Goal: Task Accomplishment & Management: Manage account settings

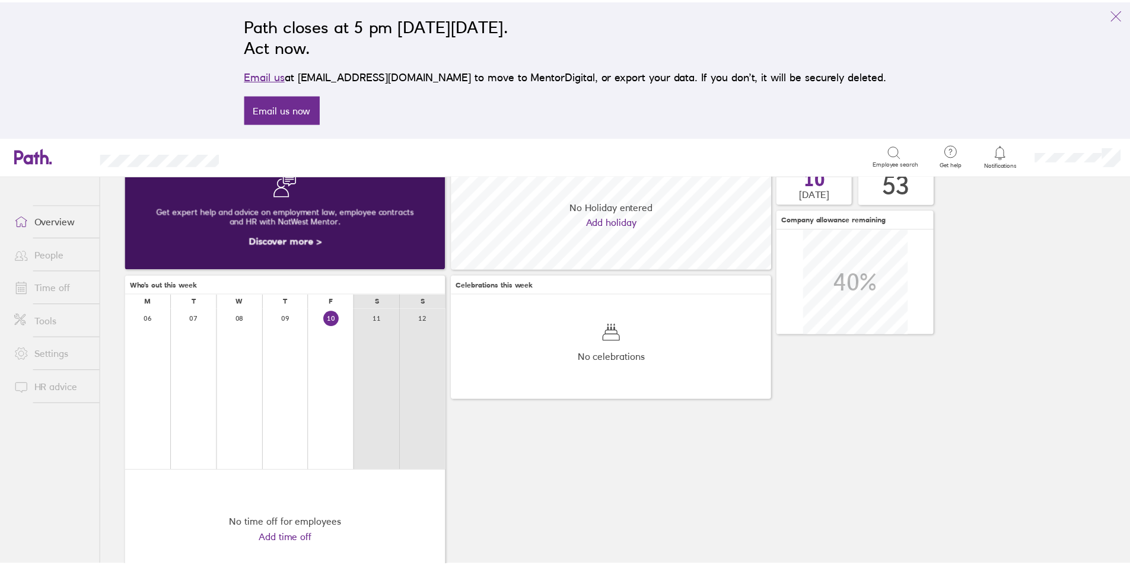
scroll to position [119, 0]
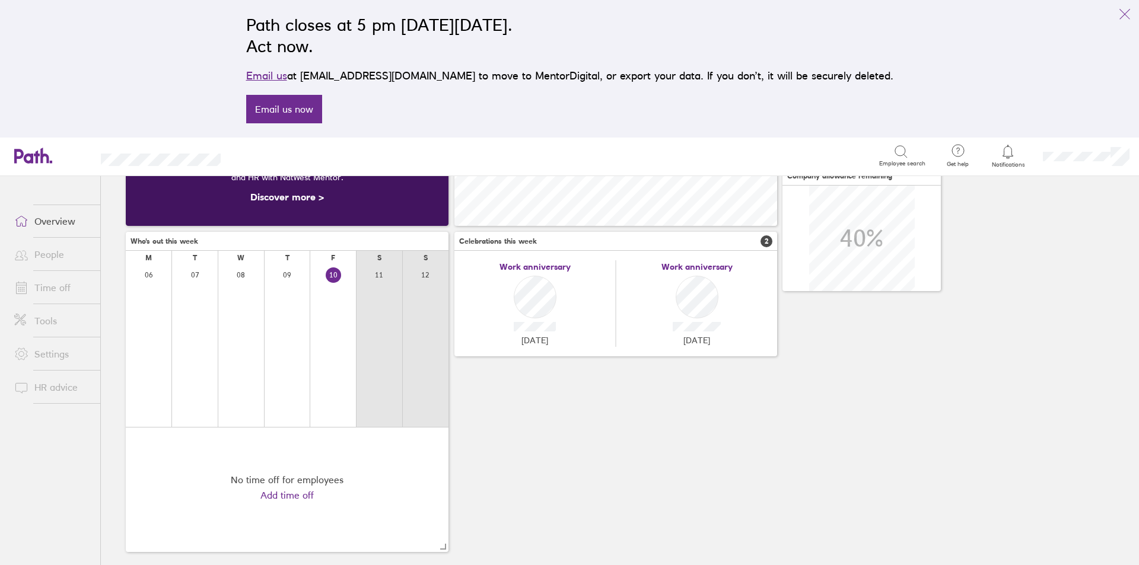
click at [49, 285] on link "Time off" at bounding box center [53, 288] width 96 height 24
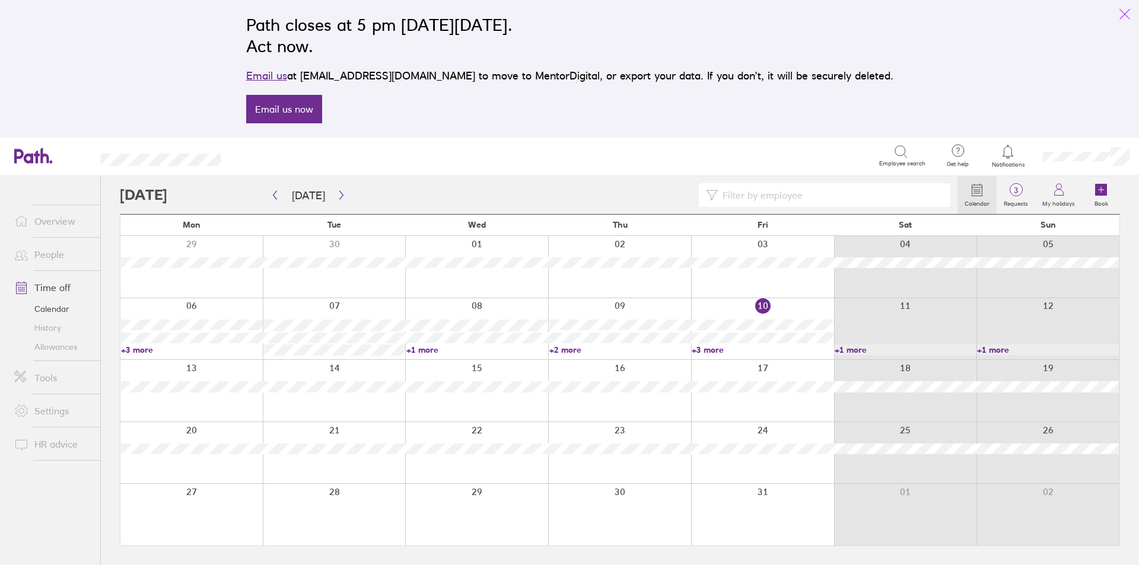
click at [1125, 11] on icon "link" at bounding box center [1125, 14] width 14 height 14
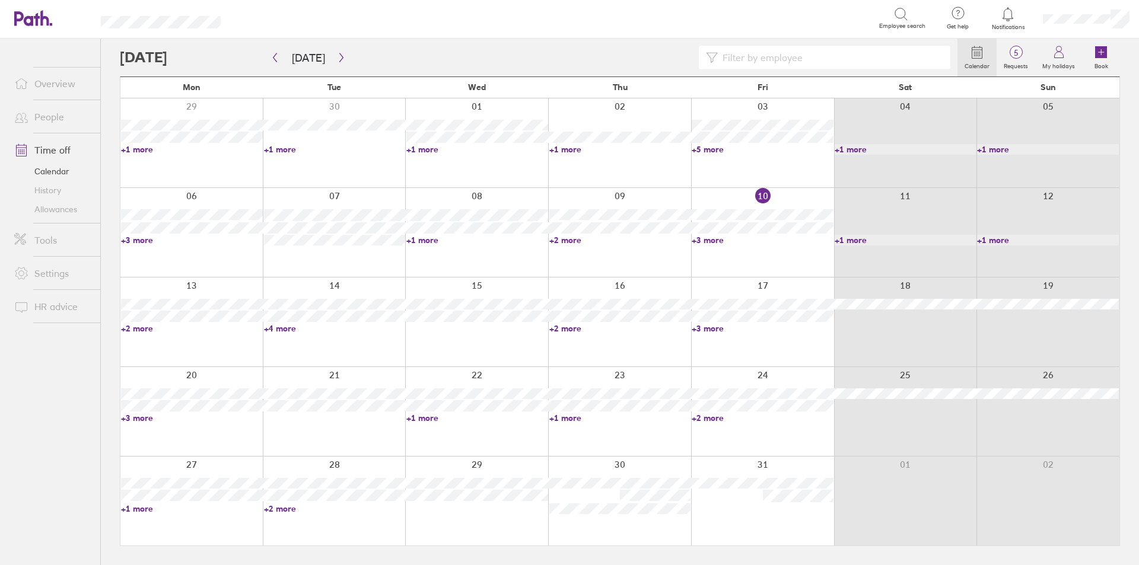
click at [708, 420] on link "+2 more" at bounding box center [763, 418] width 142 height 11
click at [575, 417] on link "+1 more" at bounding box center [620, 418] width 142 height 11
click at [570, 325] on link "+2 more" at bounding box center [620, 328] width 142 height 11
click at [571, 329] on link "+2 more" at bounding box center [620, 328] width 142 height 11
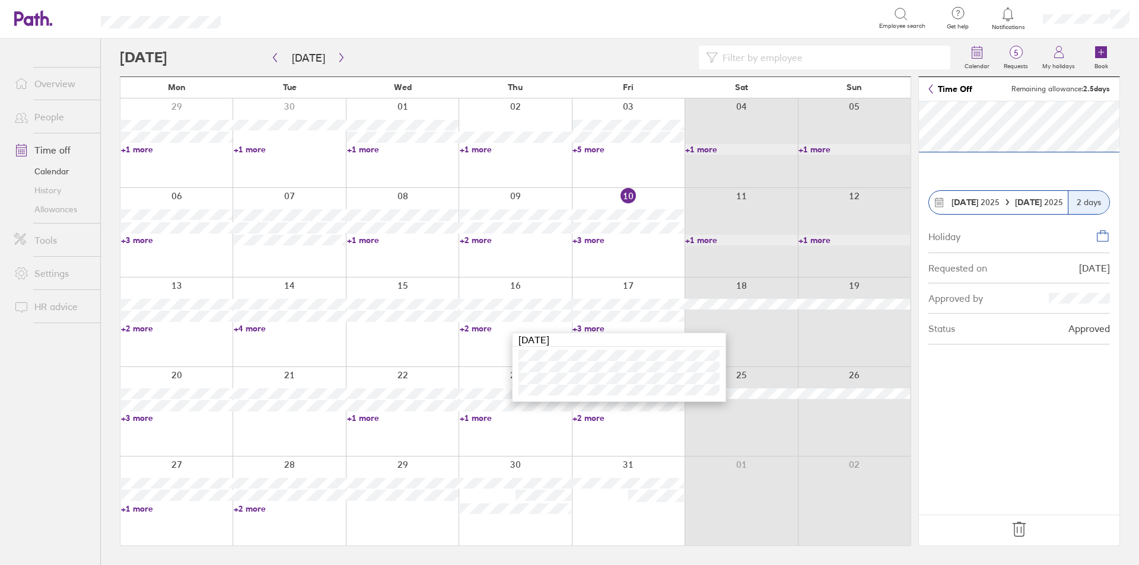
click at [1018, 531] on icon at bounding box center [1019, 529] width 19 height 19
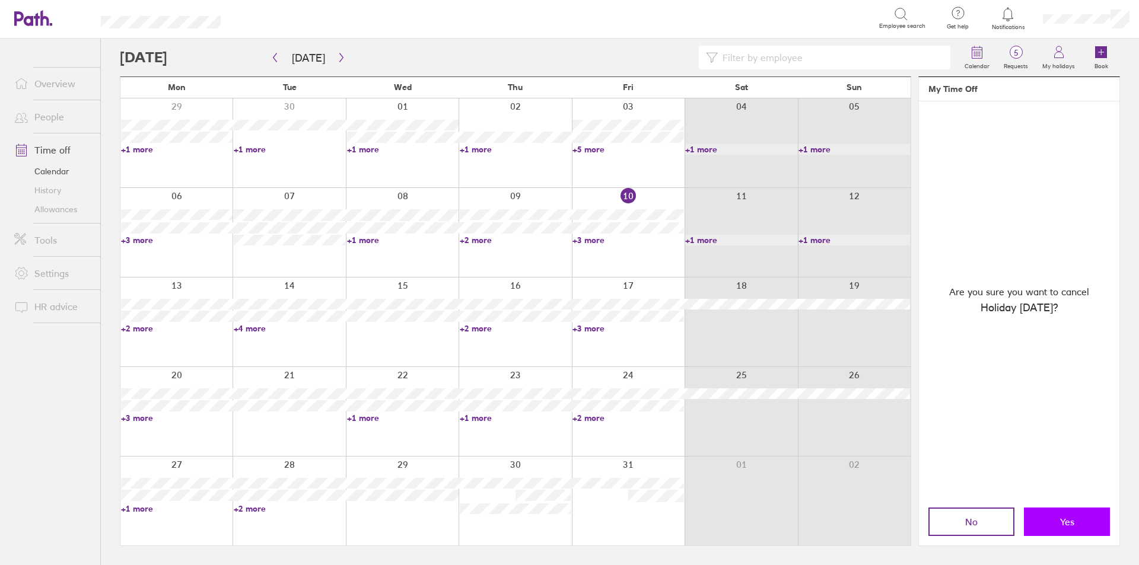
click at [1064, 513] on button "Yes" at bounding box center [1067, 522] width 86 height 28
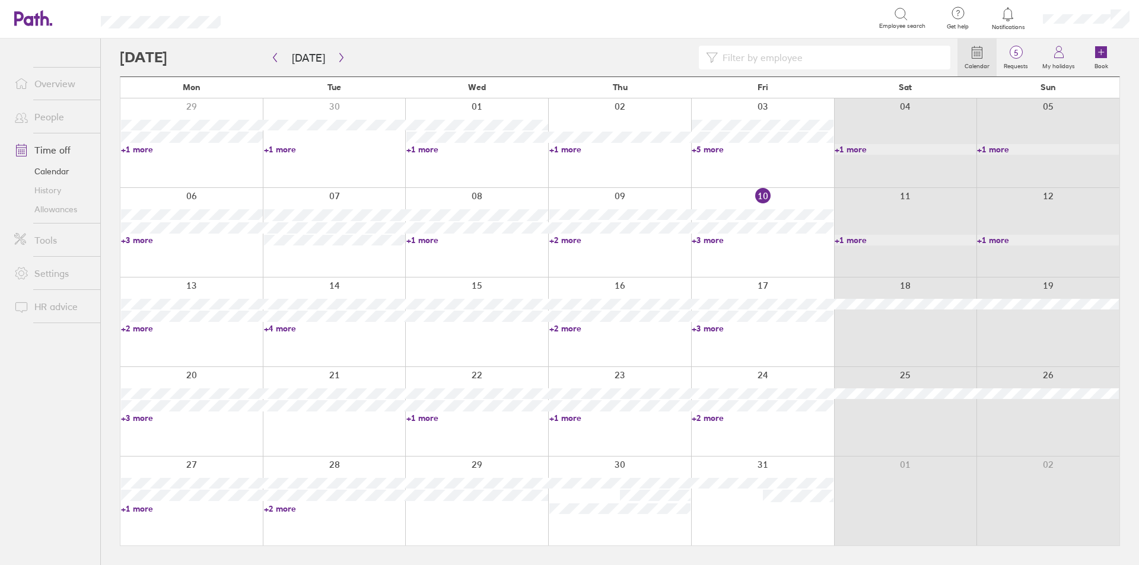
click at [702, 327] on link "+3 more" at bounding box center [763, 328] width 142 height 11
click at [594, 435] on div at bounding box center [619, 411] width 143 height 89
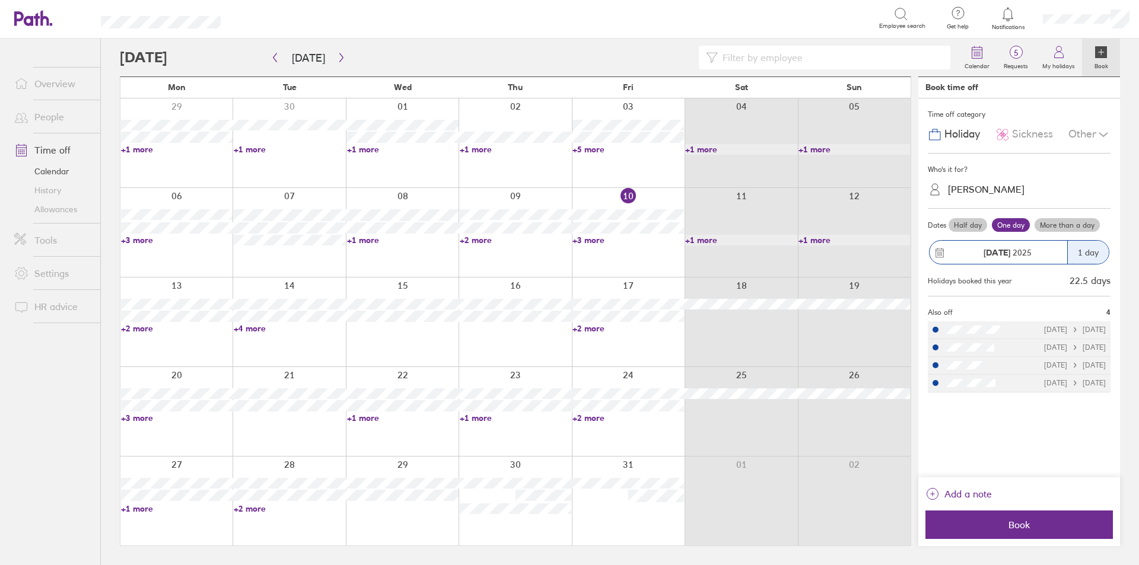
click at [1059, 225] on label "More than a day" at bounding box center [1067, 225] width 65 height 14
click at [0, 0] on input "More than a day" at bounding box center [0, 0] width 0 height 0
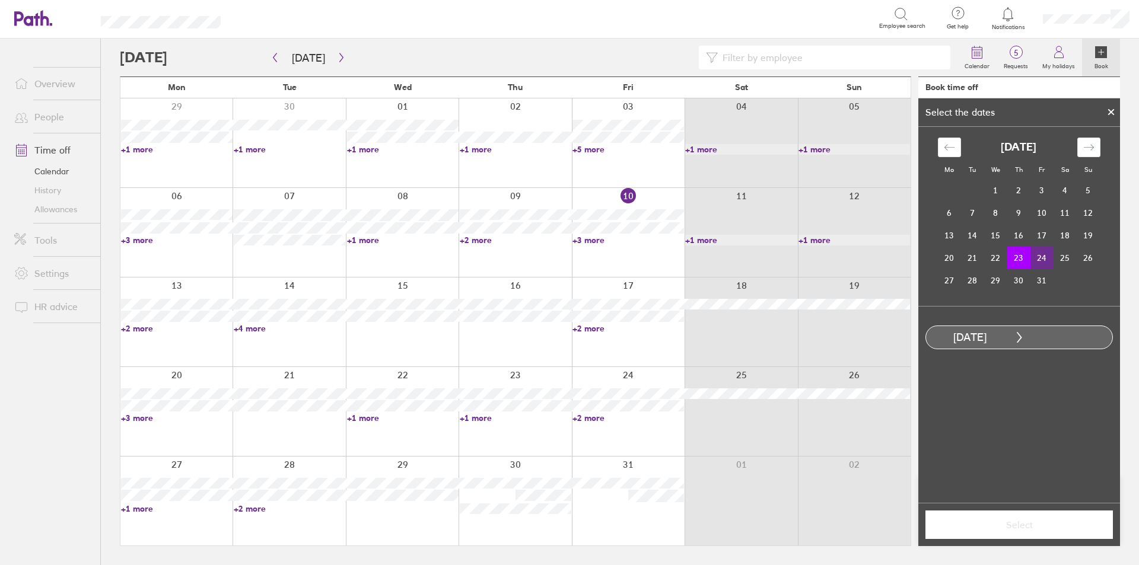
click at [1042, 255] on td "24" at bounding box center [1041, 258] width 23 height 23
click at [1033, 515] on button "Select" at bounding box center [1018, 525] width 187 height 28
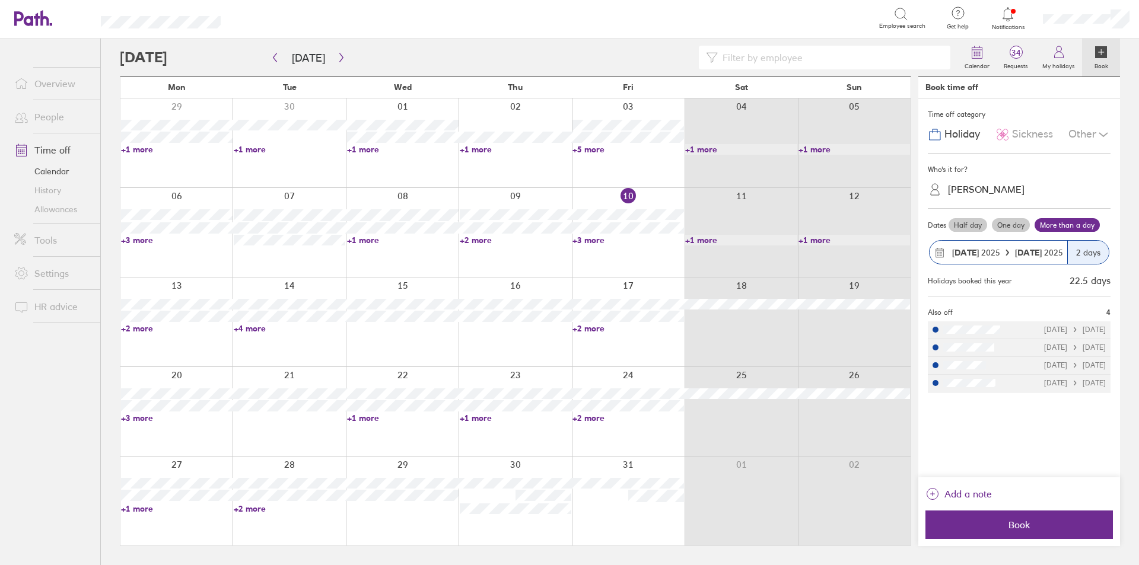
click at [132, 507] on link "+1 more" at bounding box center [177, 509] width 112 height 11
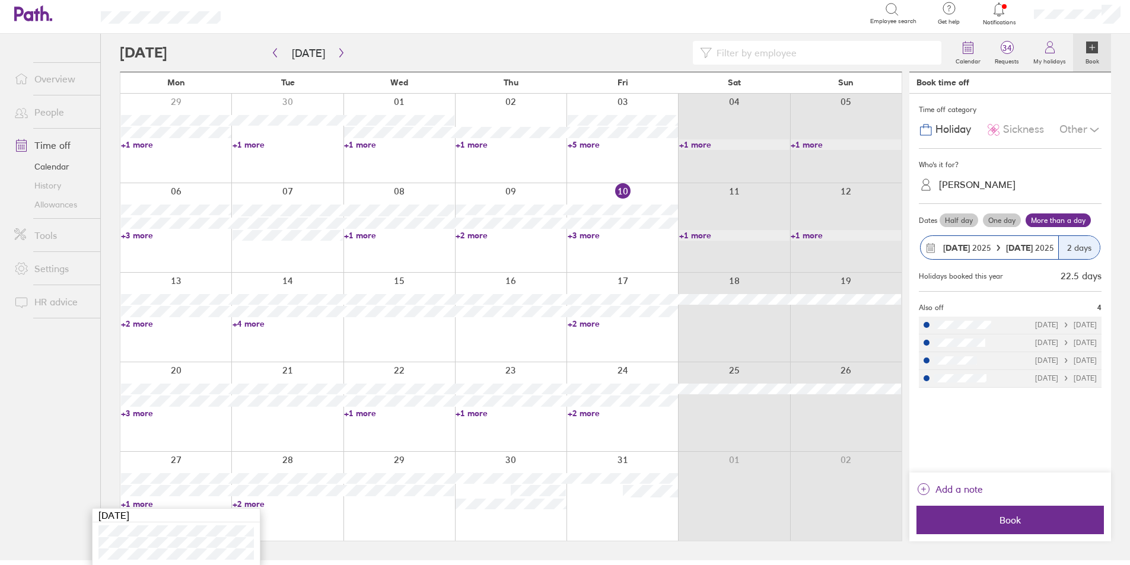
scroll to position [6, 0]
click at [1065, 244] on div "2 days" at bounding box center [1079, 246] width 42 height 23
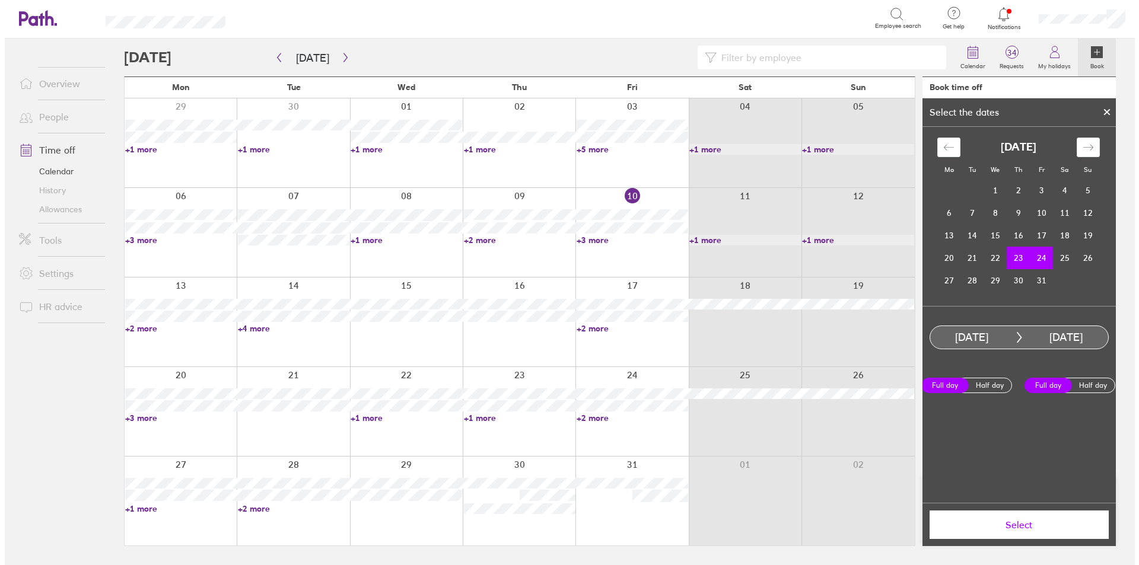
scroll to position [0, 0]
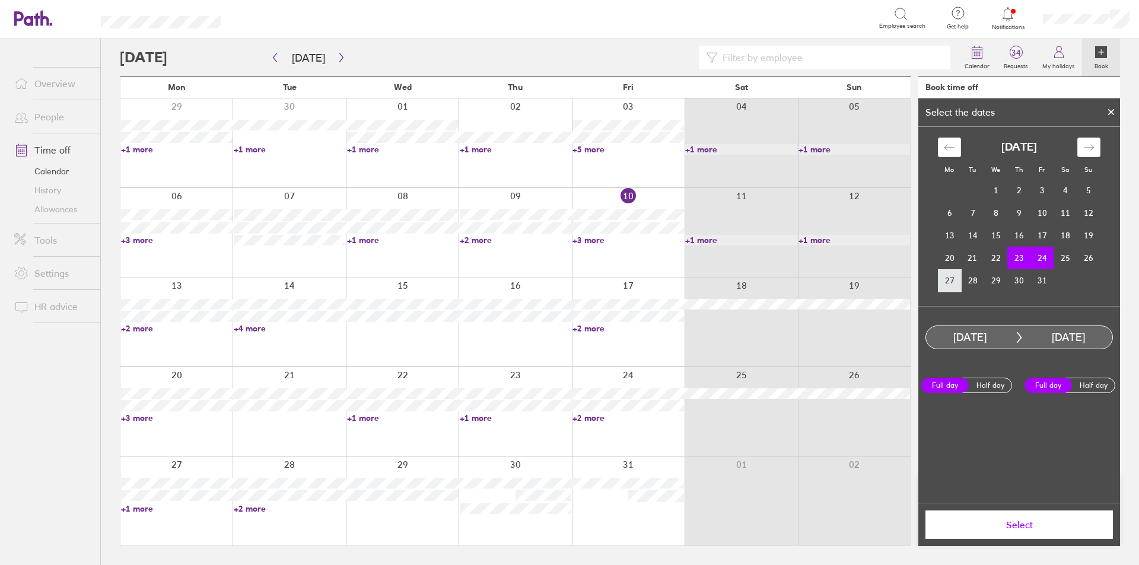
click at [946, 280] on td "27" at bounding box center [949, 280] width 23 height 23
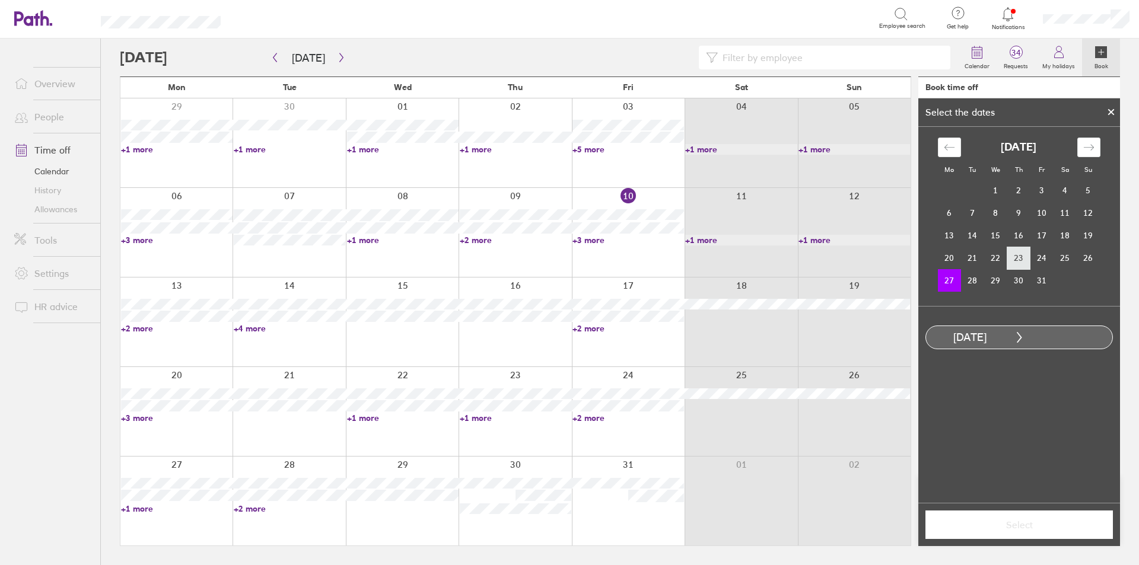
click at [1016, 261] on td "23" at bounding box center [1018, 258] width 23 height 23
click at [952, 280] on td "27" at bounding box center [949, 280] width 23 height 23
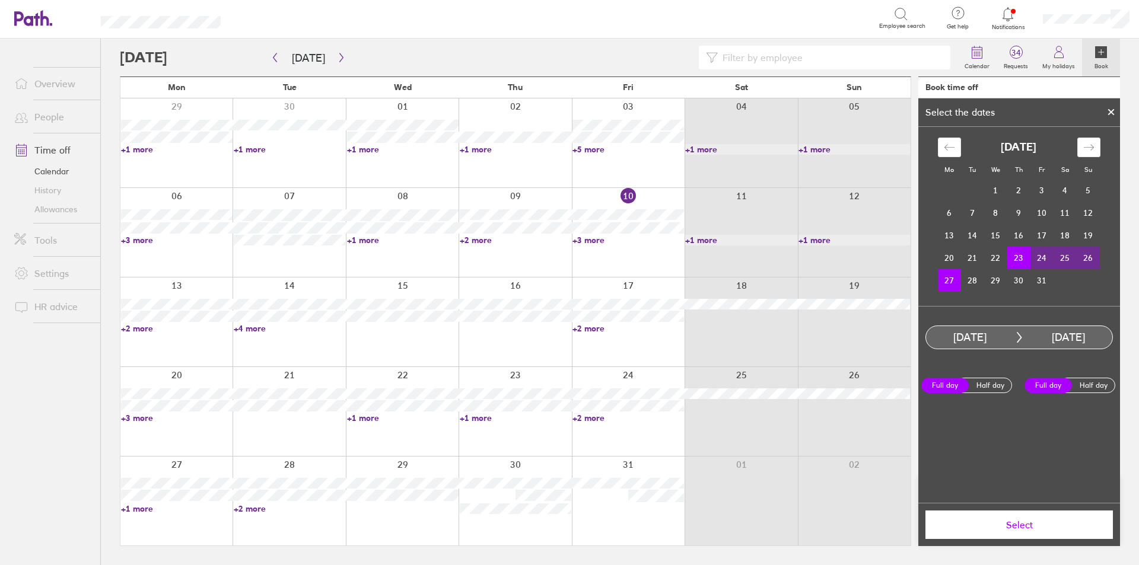
click at [1023, 530] on span "Select" at bounding box center [1019, 525] width 171 height 11
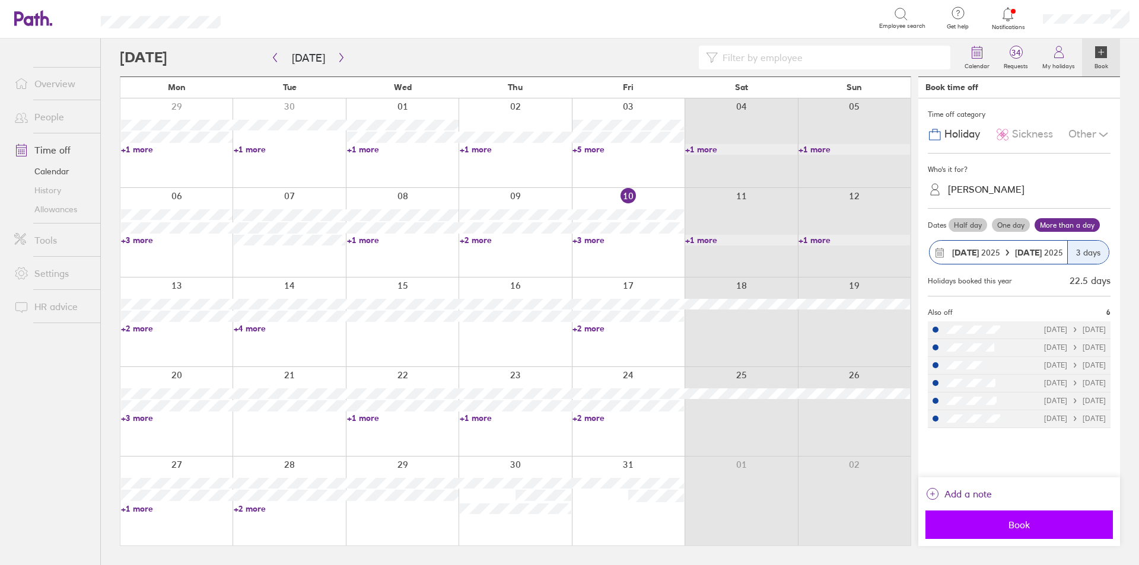
click at [1023, 527] on span "Book" at bounding box center [1019, 525] width 171 height 11
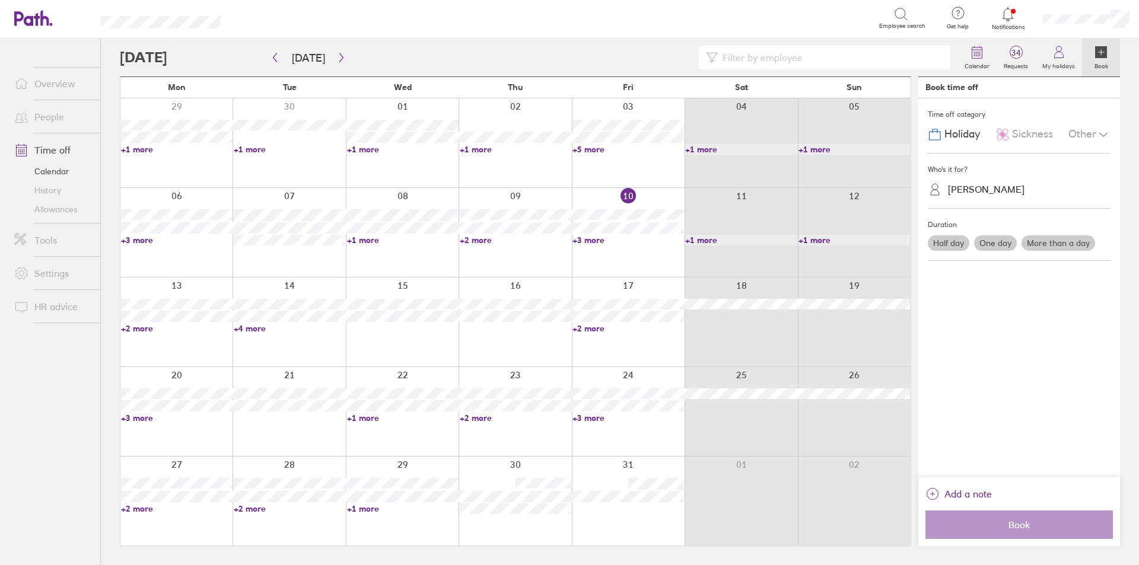
click at [58, 118] on link "People" at bounding box center [53, 117] width 96 height 24
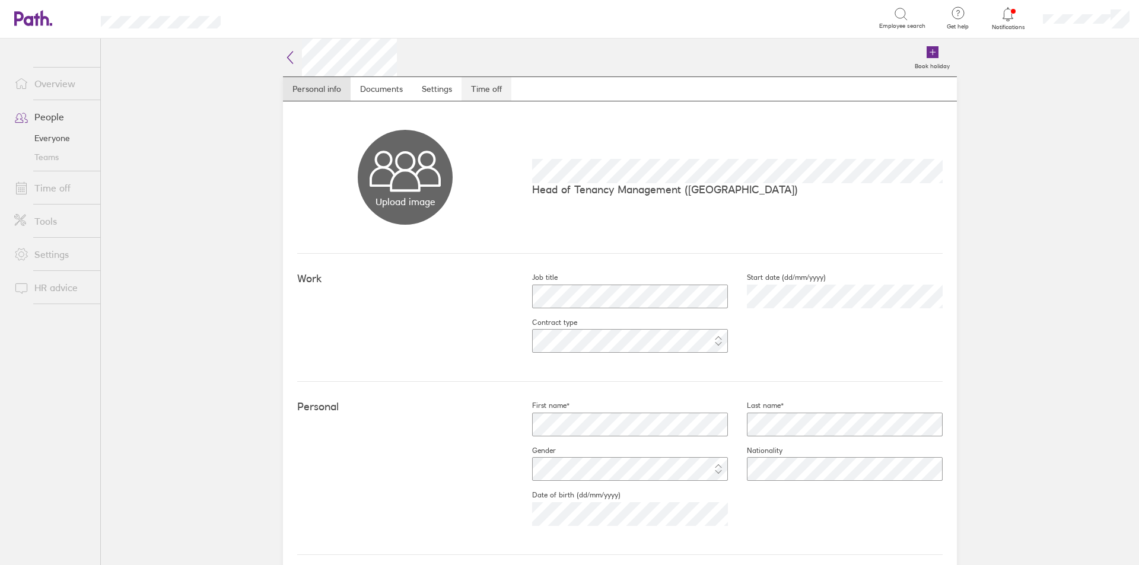
click at [481, 91] on link "Time off" at bounding box center [487, 89] width 50 height 24
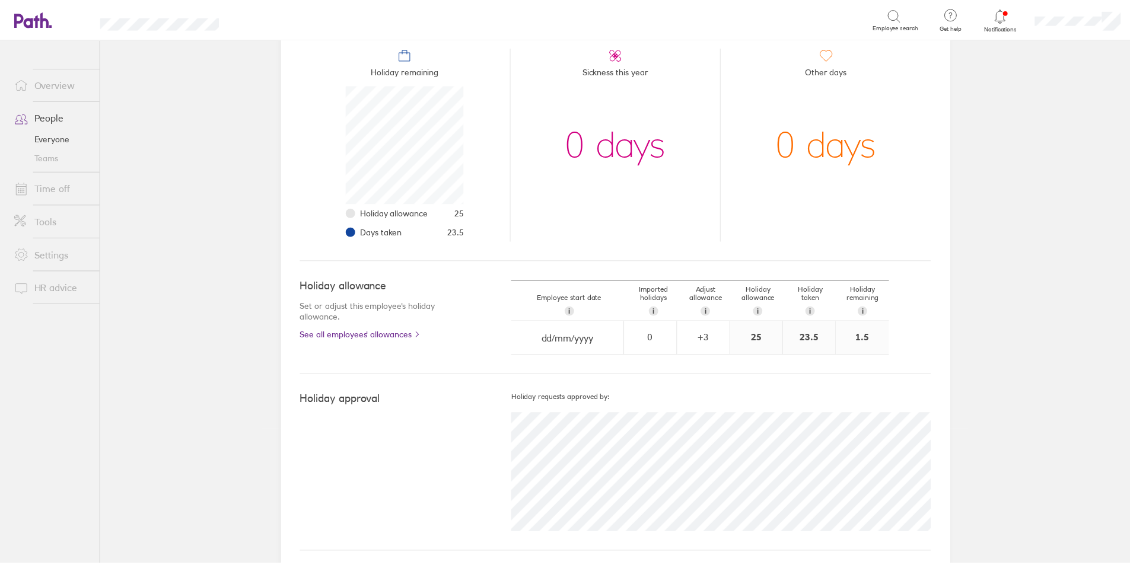
scroll to position [142, 0]
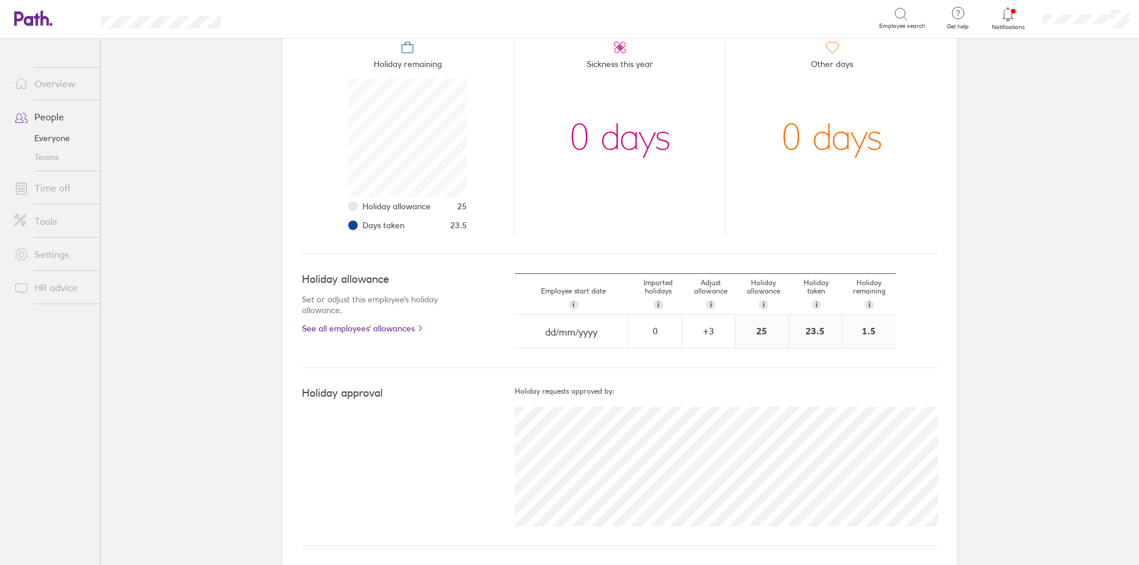
click at [50, 191] on link "Time off" at bounding box center [53, 188] width 96 height 24
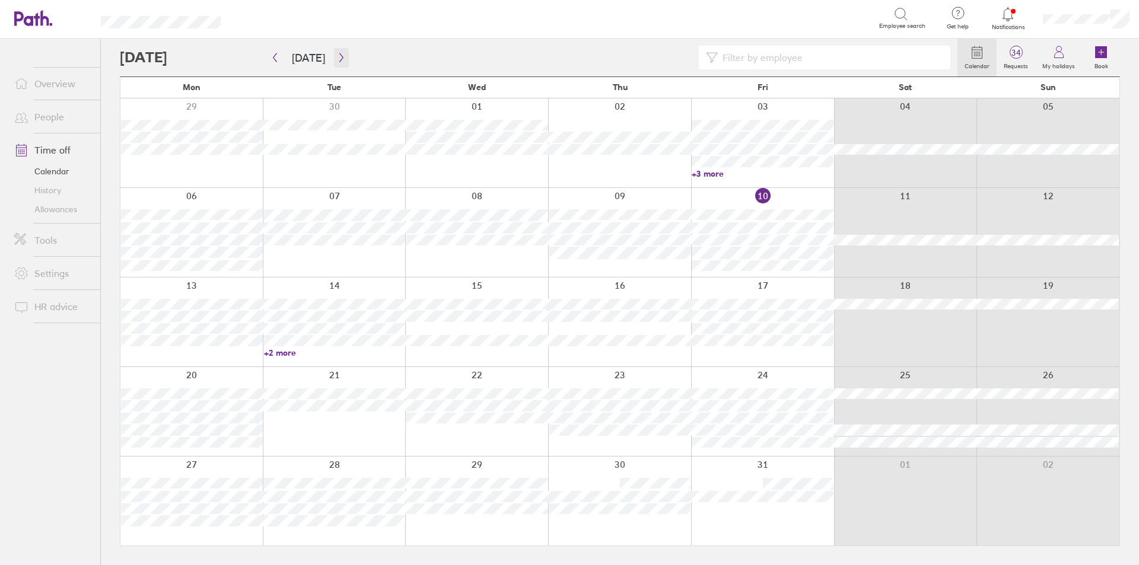
click at [338, 56] on icon "button" at bounding box center [341, 57] width 9 height 9
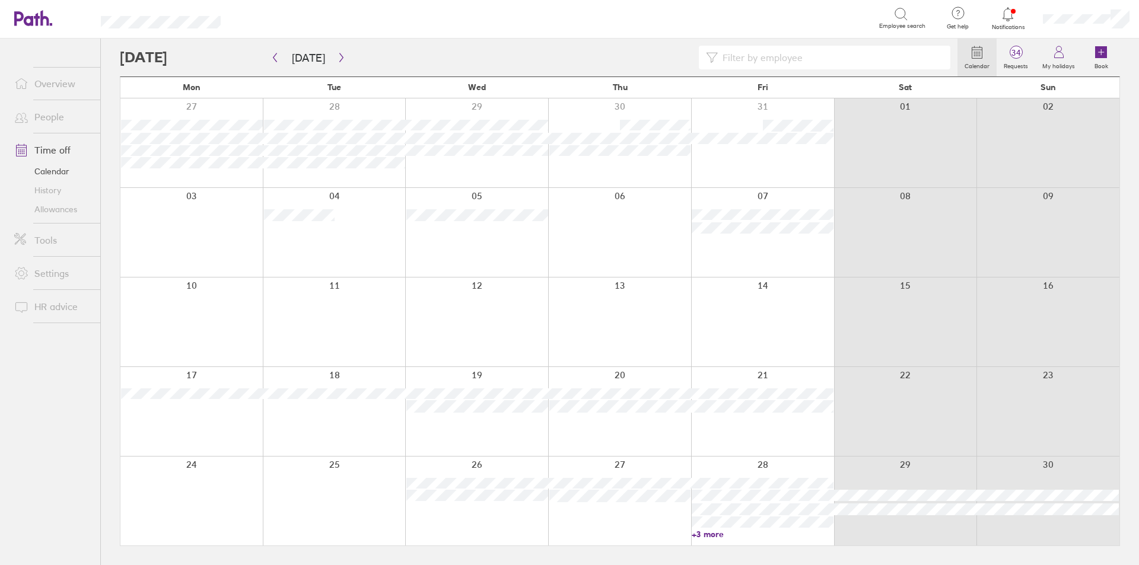
click at [701, 530] on link "+3 more" at bounding box center [763, 534] width 142 height 11
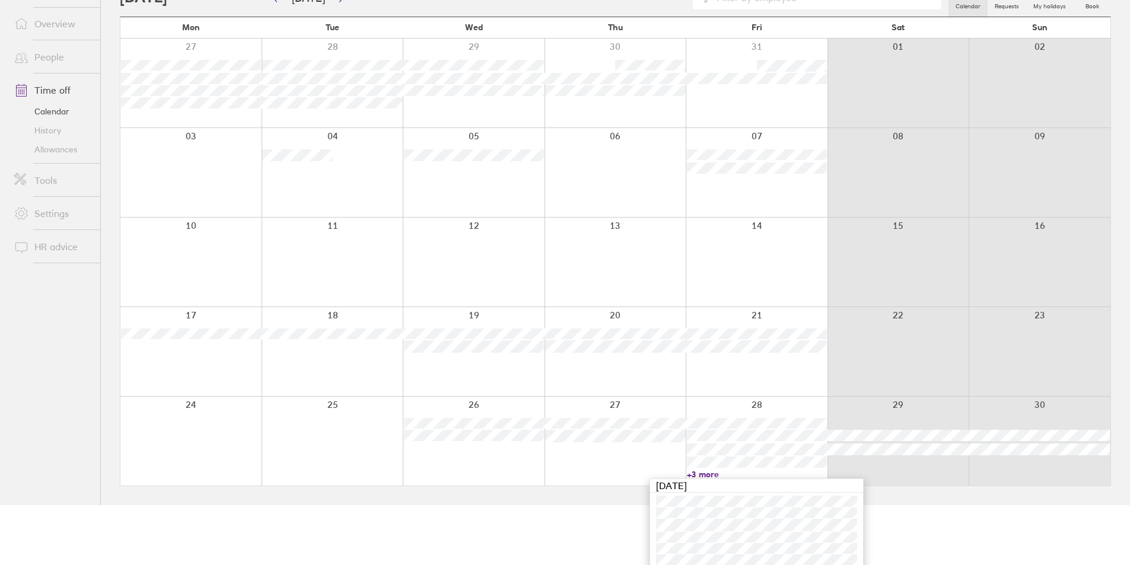
scroll to position [79, 0]
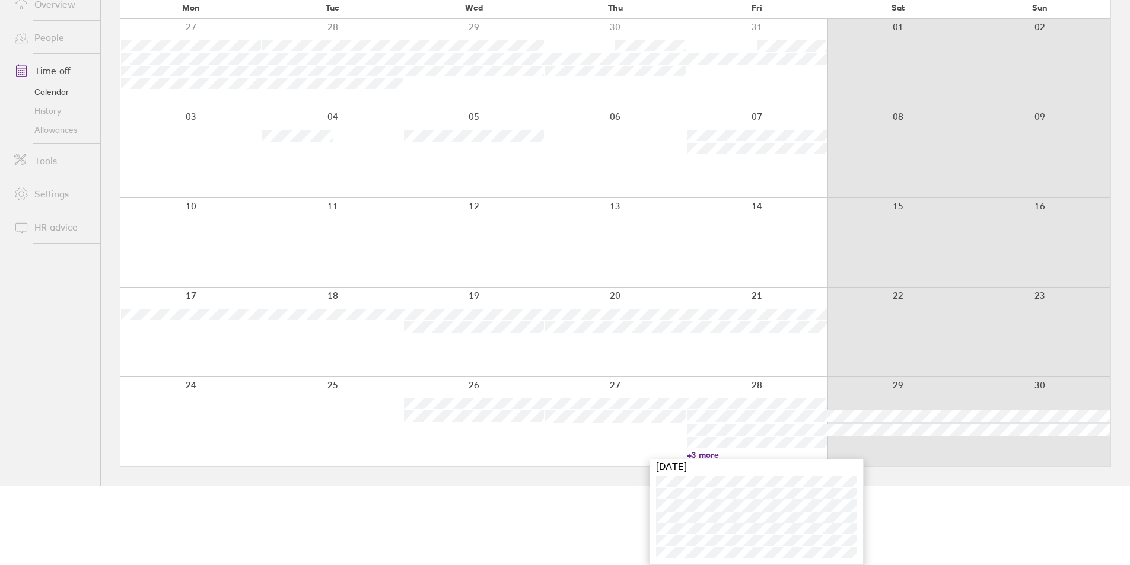
click at [545, 486] on html "Search Employee search Get help FAQs Contact us Notifications My profile Sign o…" at bounding box center [565, 203] width 1130 height 565
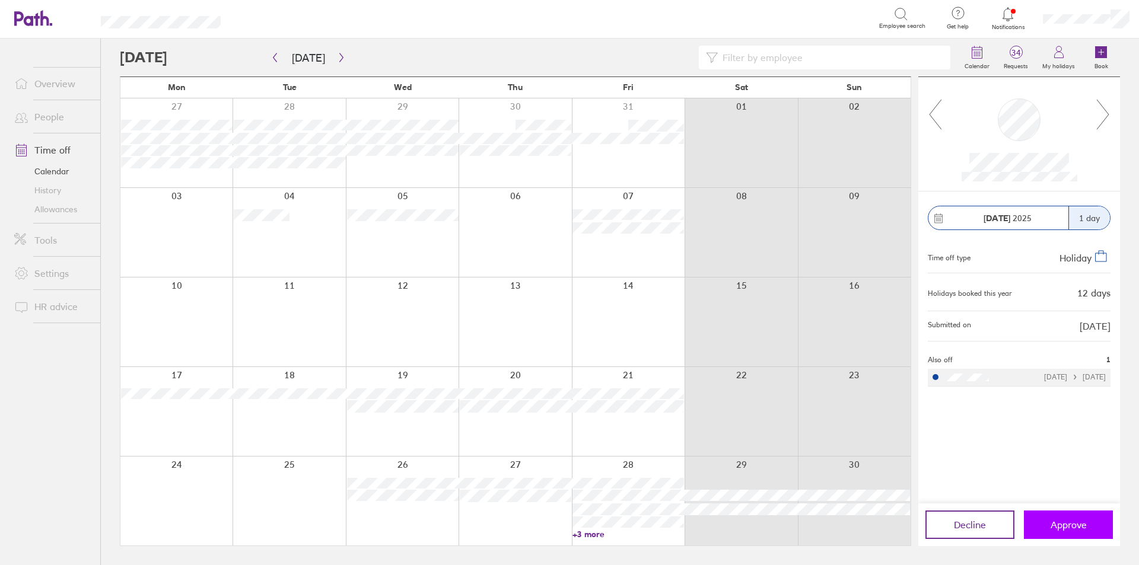
click at [1072, 529] on span "Approve" at bounding box center [1069, 525] width 36 height 11
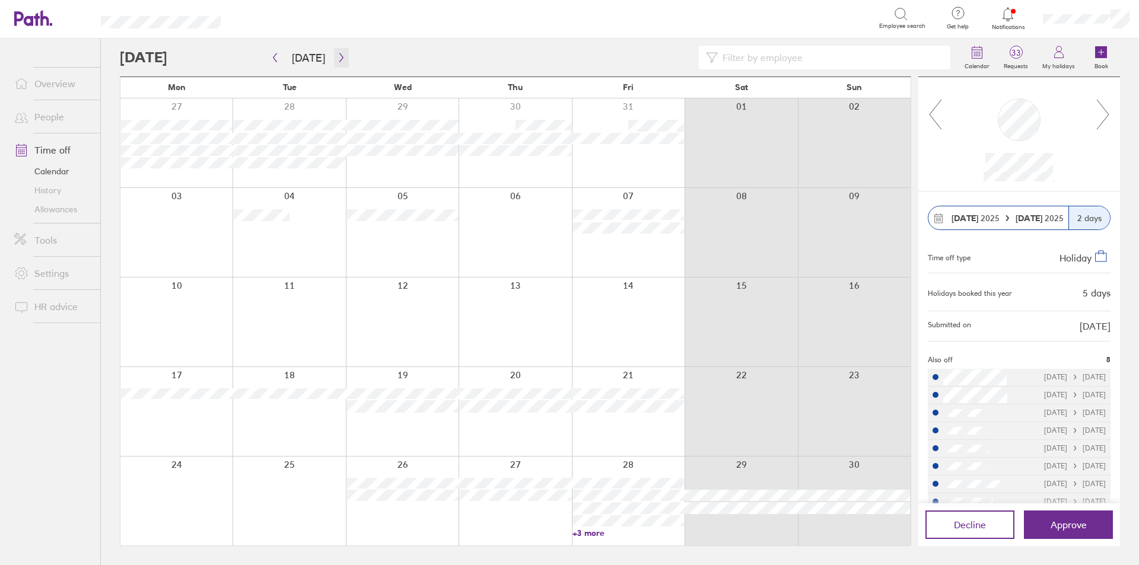
click at [337, 58] on icon "button" at bounding box center [341, 57] width 9 height 9
click at [633, 333] on div at bounding box center [628, 322] width 113 height 89
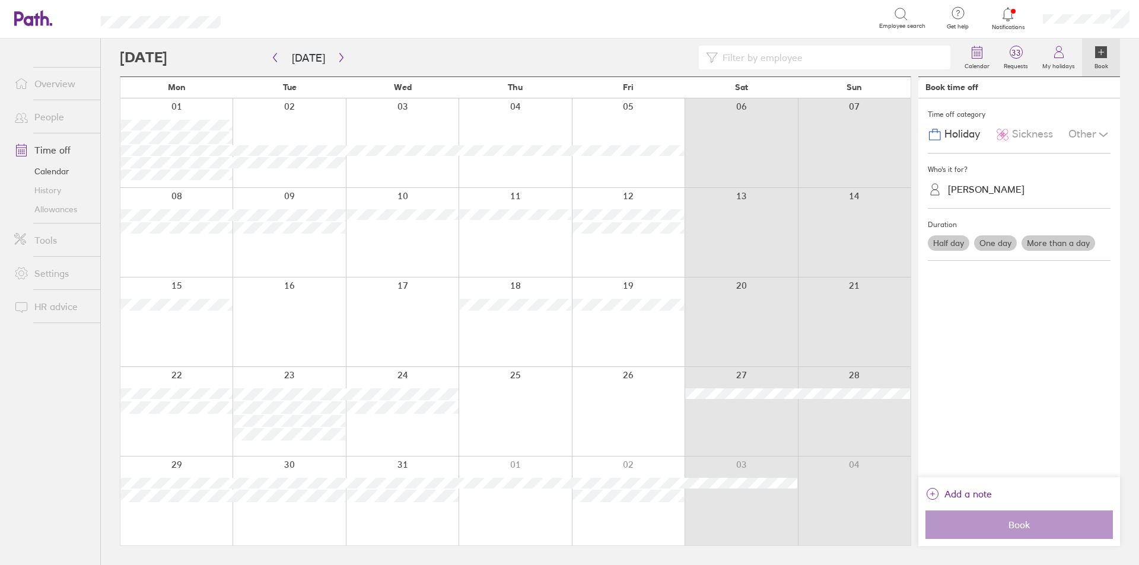
click at [998, 248] on label "One day" at bounding box center [995, 243] width 43 height 15
click at [0, 0] on input "One day" at bounding box center [0, 0] width 0 height 0
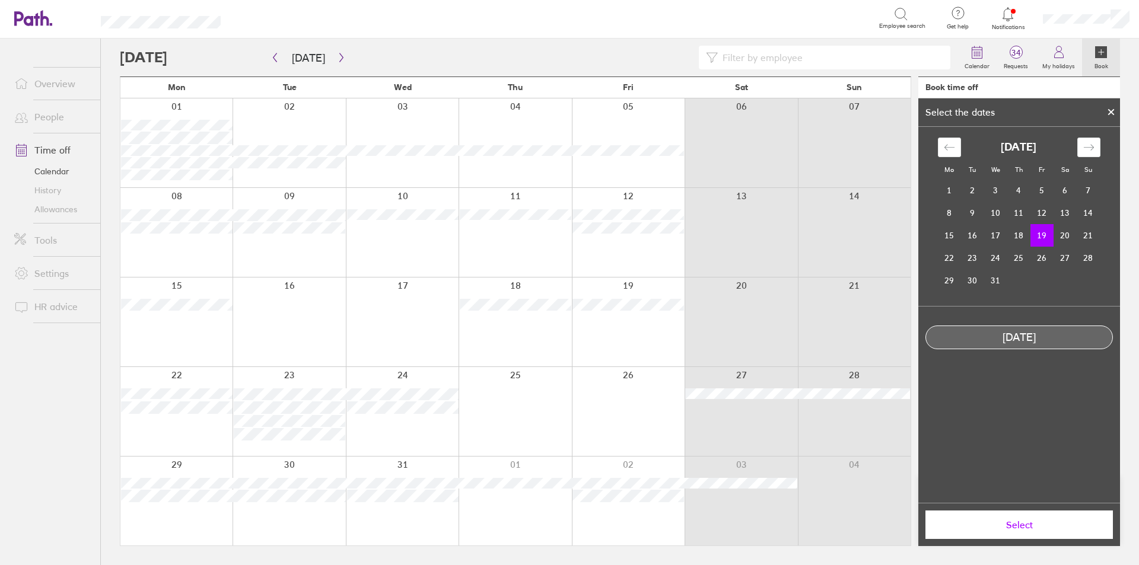
click at [1022, 521] on span "Select" at bounding box center [1019, 525] width 171 height 11
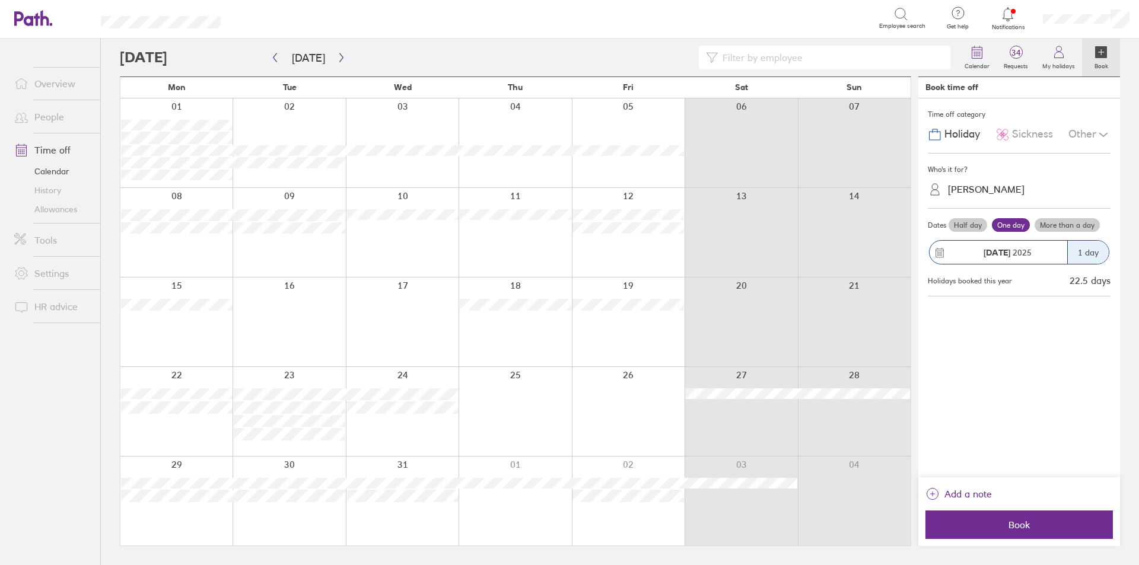
click at [1022, 521] on span "Book" at bounding box center [1019, 525] width 171 height 11
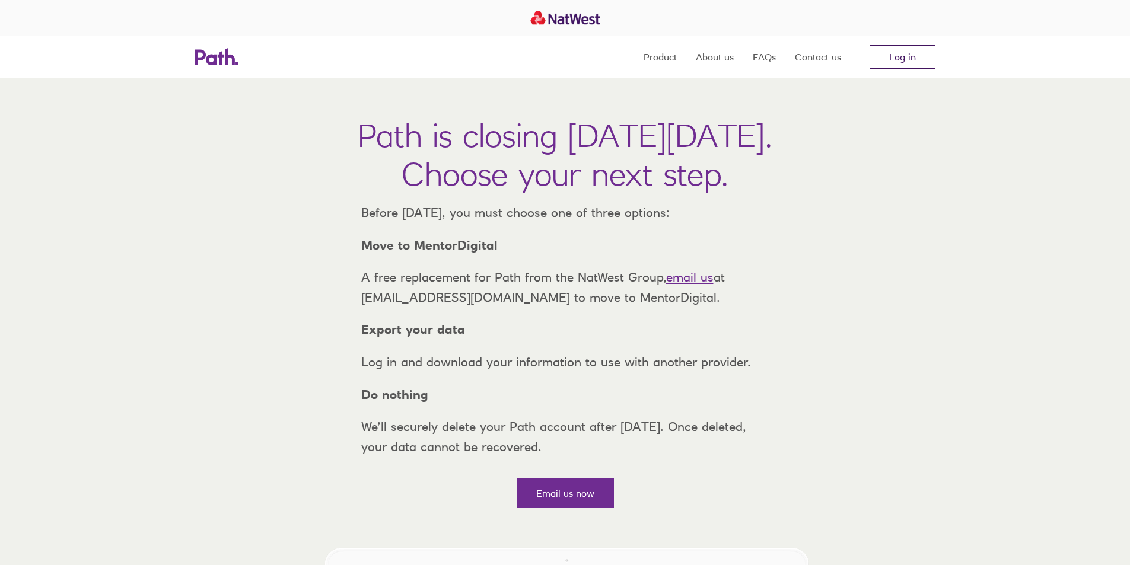
click at [885, 52] on link "Log in" at bounding box center [903, 57] width 66 height 24
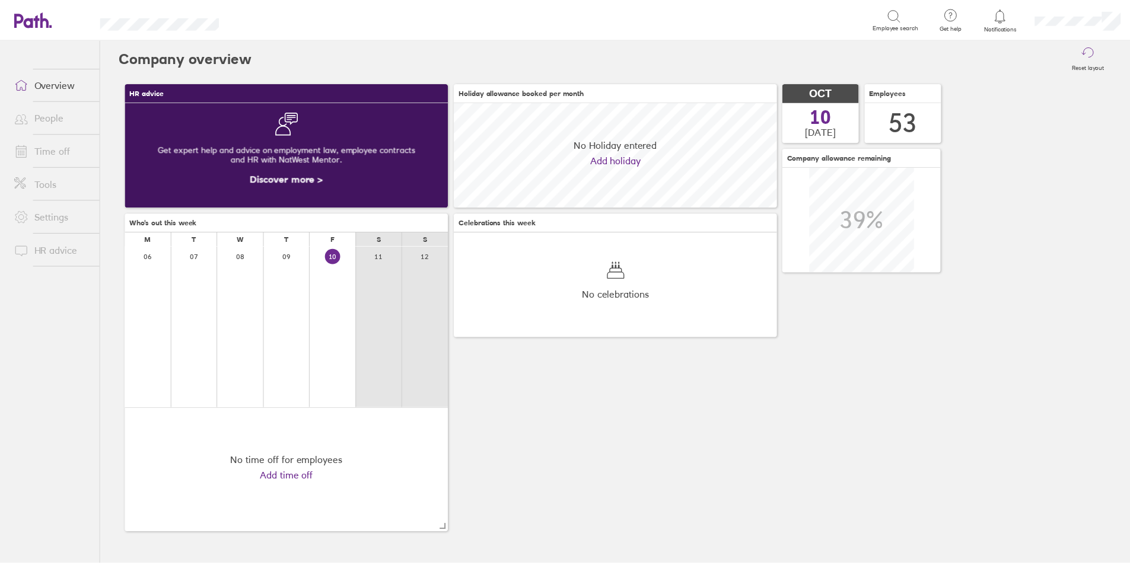
scroll to position [106, 326]
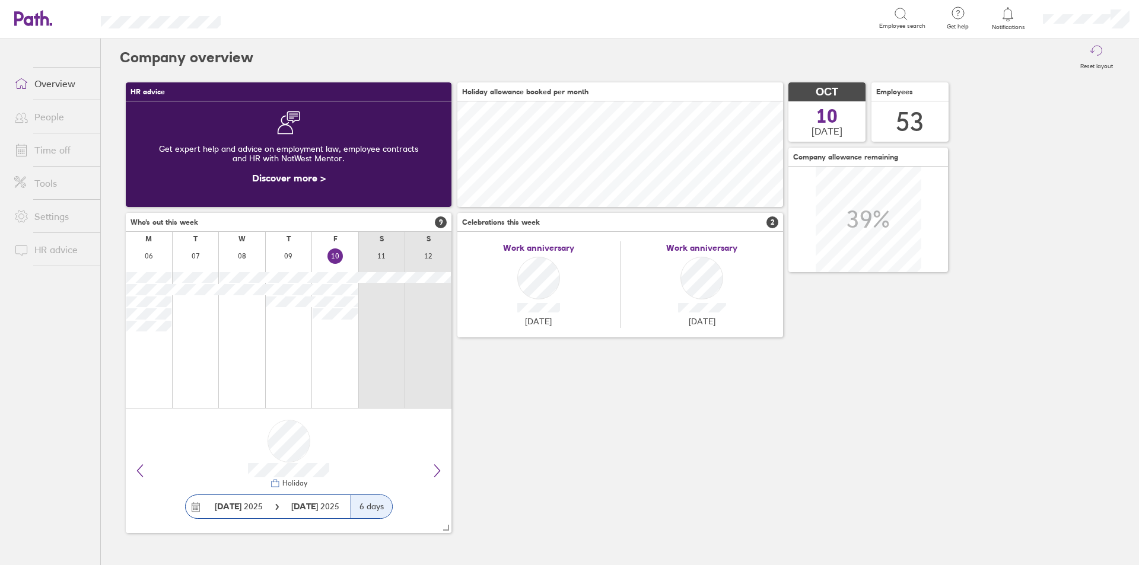
click at [44, 152] on link "Time off" at bounding box center [53, 150] width 96 height 24
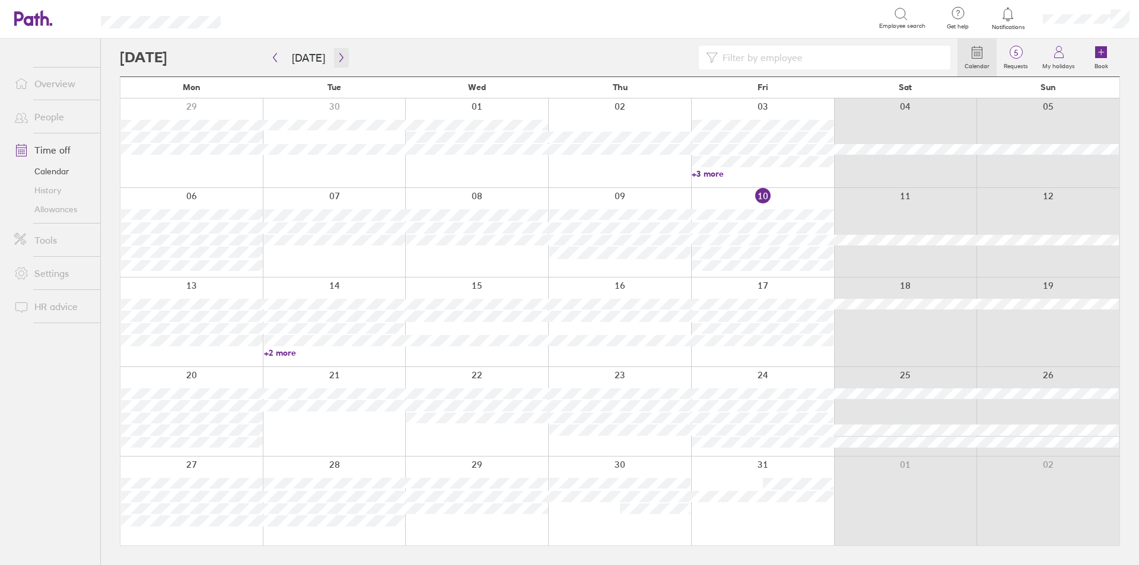
click at [337, 55] on icon "button" at bounding box center [341, 57] width 9 height 9
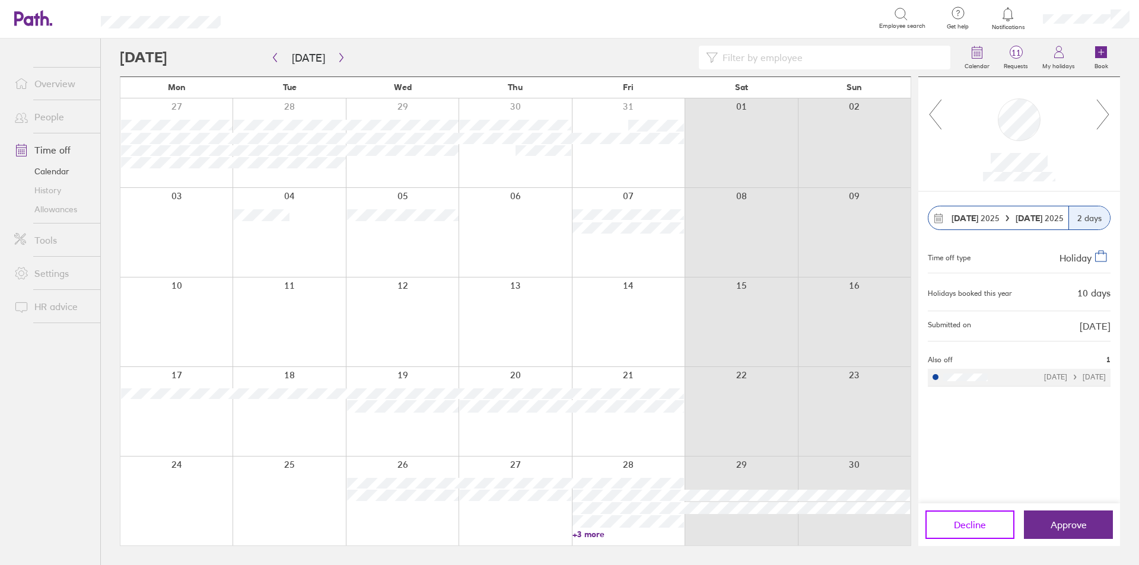
click at [973, 526] on span "Decline" at bounding box center [970, 525] width 32 height 11
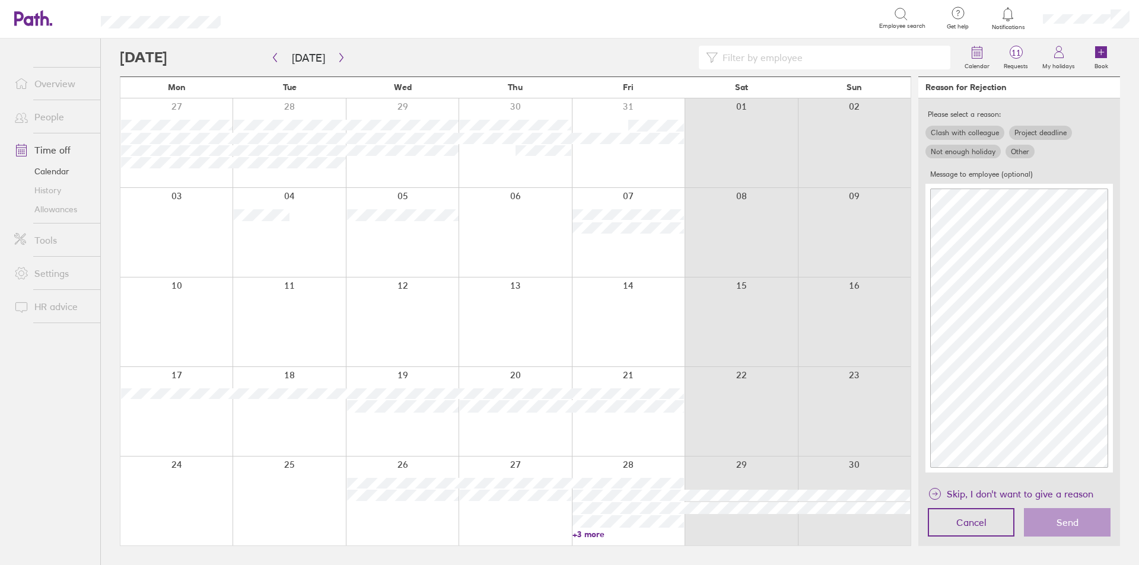
click at [1018, 151] on label "Other" at bounding box center [1020, 152] width 29 height 14
click at [0, 0] on input "Other" at bounding box center [0, 0] width 0 height 0
click at [762, 199] on main "[DATE] [DATE] Mon Tue Wed Thu Fri Sat Sun 27 28 29 30 31 01 02 03 04 05 06 07 0…" at bounding box center [620, 302] width 1000 height 527
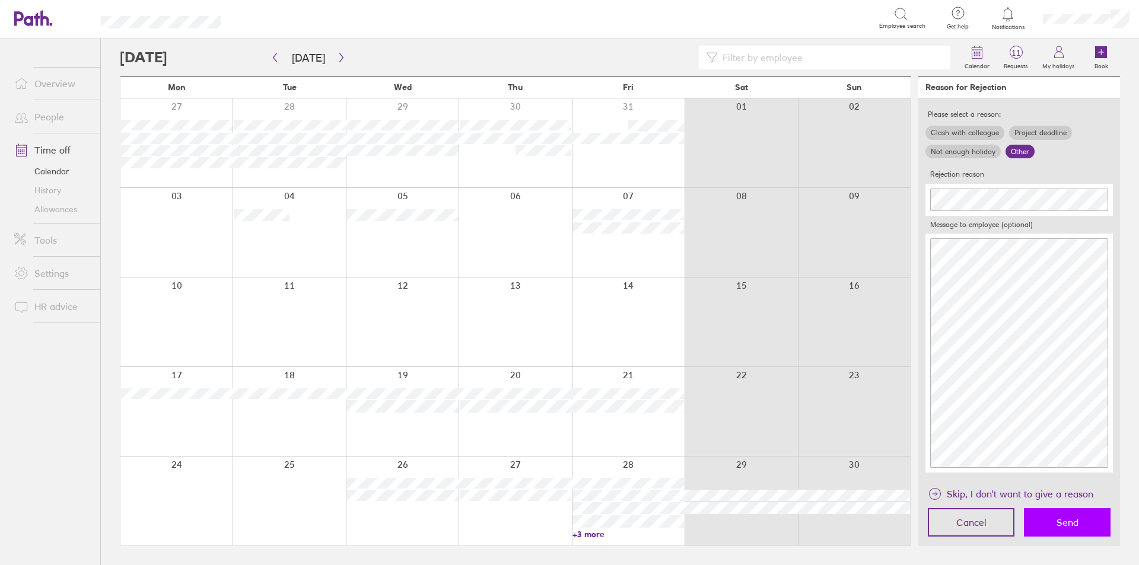
click at [1057, 521] on span "Send" at bounding box center [1068, 522] width 22 height 11
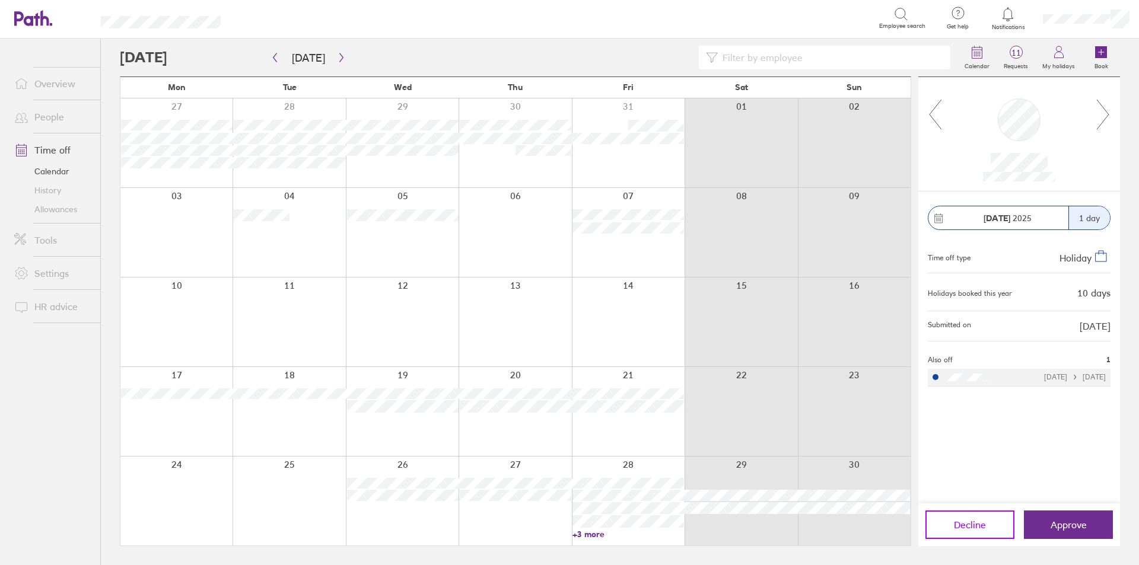
click at [965, 520] on span "Decline" at bounding box center [970, 525] width 32 height 11
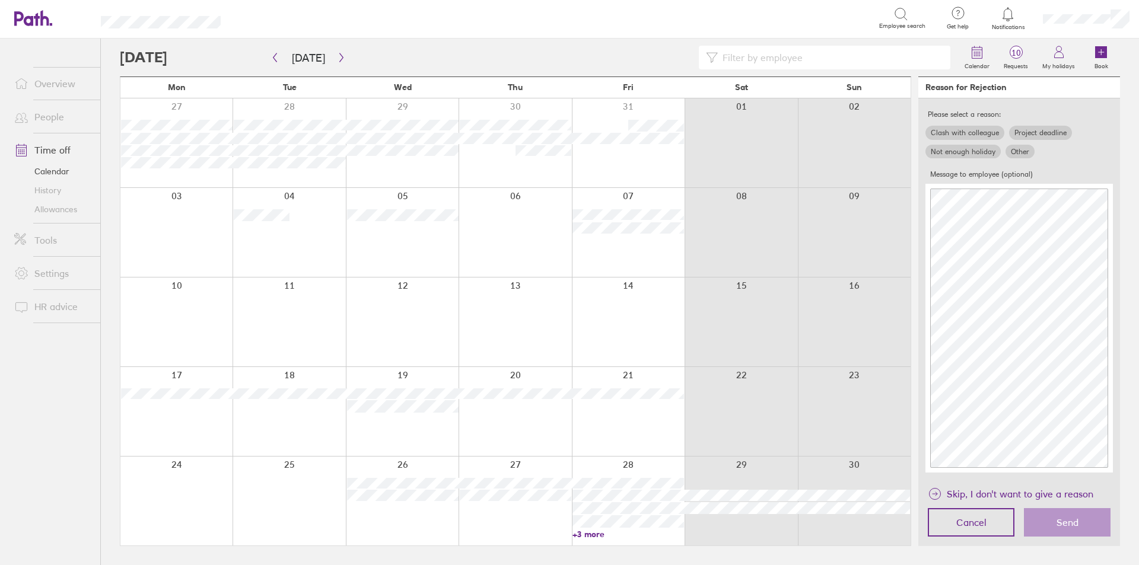
click at [1013, 152] on label "Other" at bounding box center [1020, 152] width 29 height 14
click at [0, 0] on input "Other" at bounding box center [0, 0] width 0 height 0
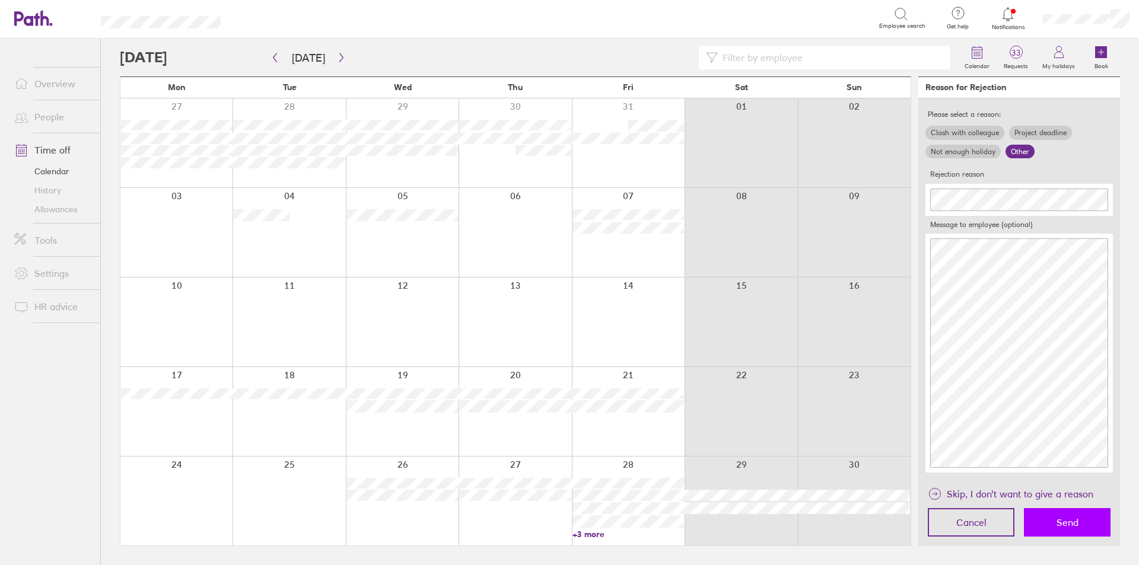
click at [1052, 517] on button "Send" at bounding box center [1067, 522] width 87 height 28
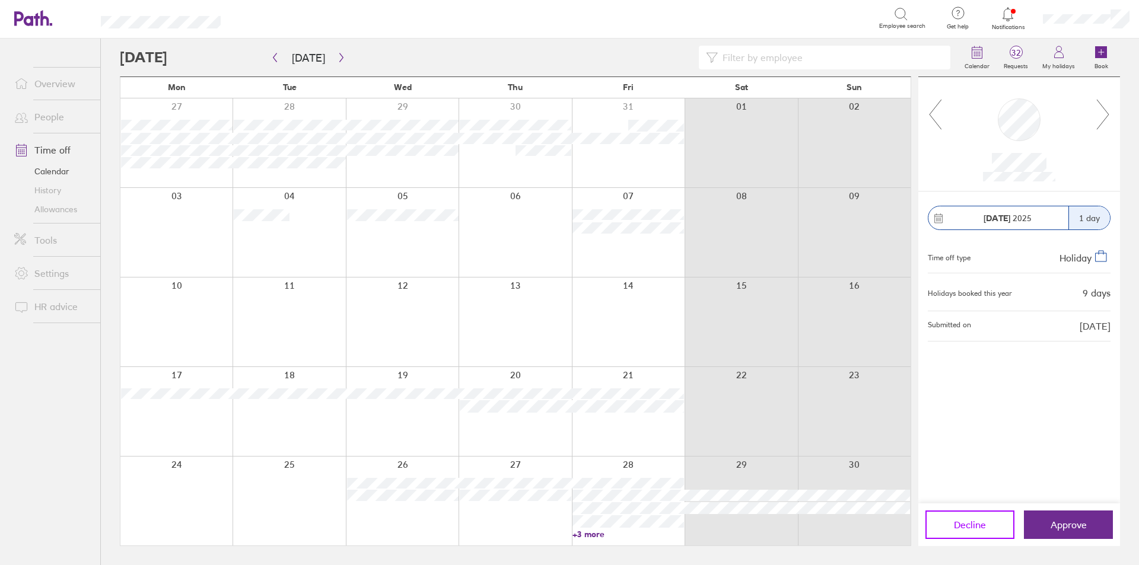
click at [966, 526] on span "Decline" at bounding box center [970, 525] width 32 height 11
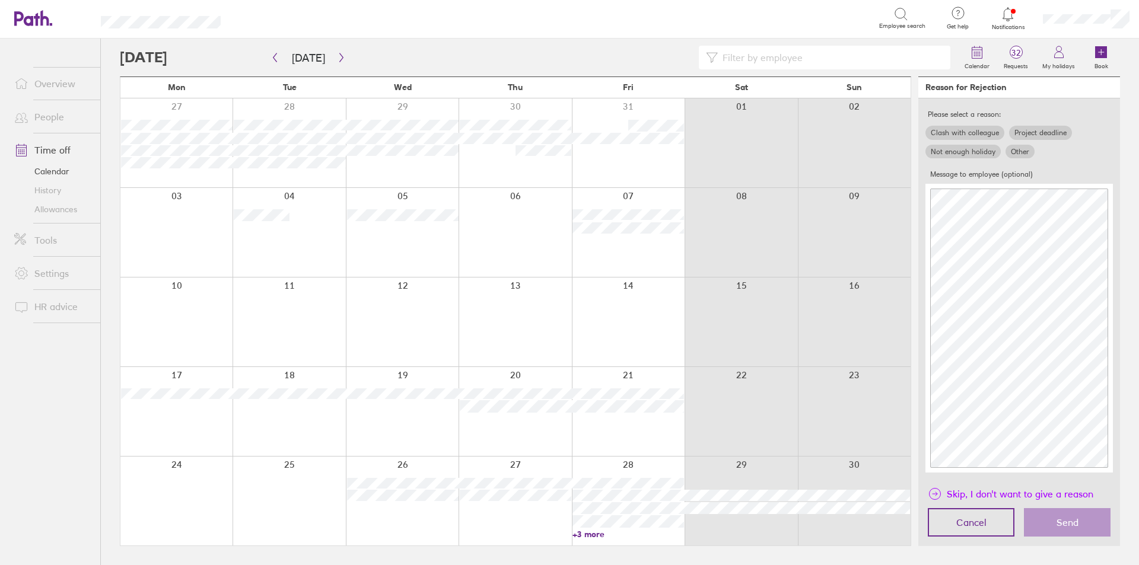
click at [990, 486] on span "Skip, I don't want to give a reason" at bounding box center [1020, 494] width 147 height 19
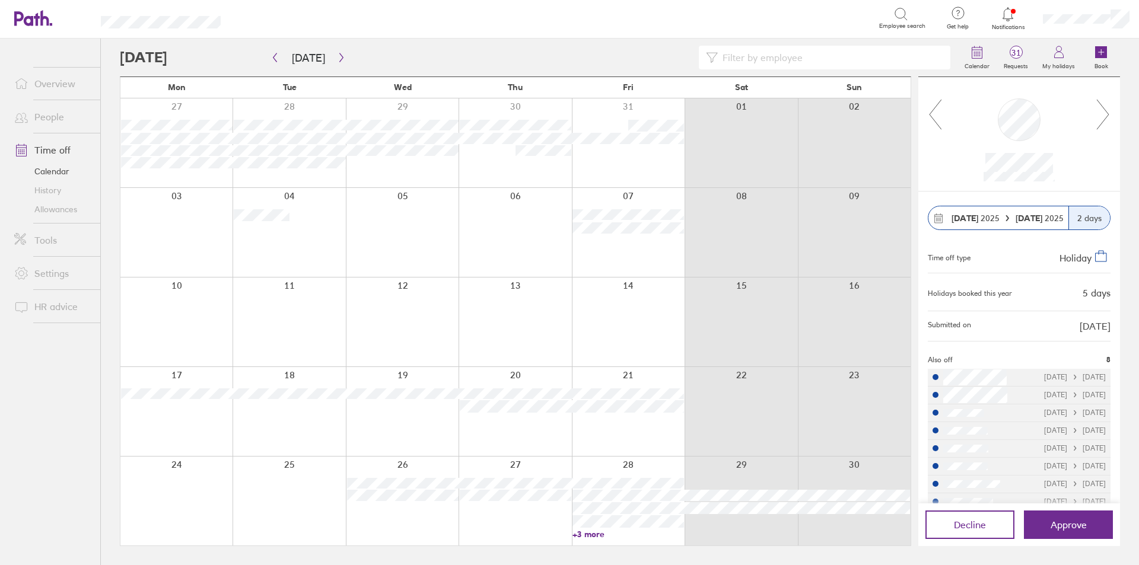
click at [585, 535] on link "+3 more" at bounding box center [628, 534] width 112 height 11
click at [337, 58] on icon "button" at bounding box center [341, 57] width 9 height 9
click at [271, 60] on icon "button" at bounding box center [275, 57] width 9 height 9
